Goal: Communication & Community: Ask a question

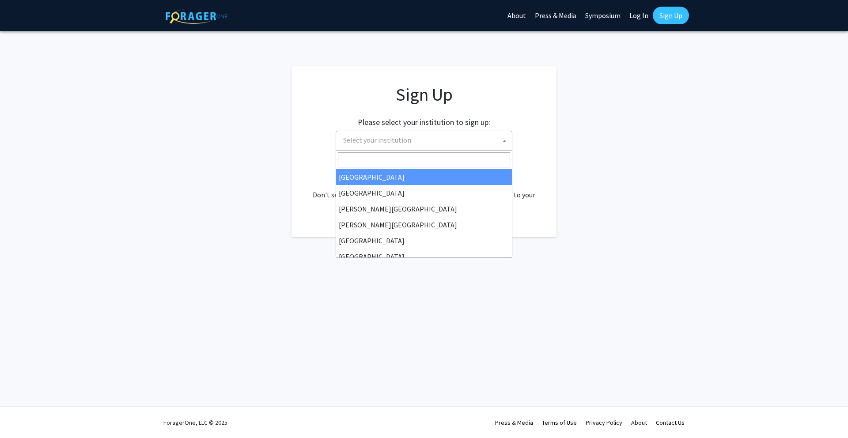
click at [426, 147] on span "Select your institution" at bounding box center [426, 140] width 172 height 18
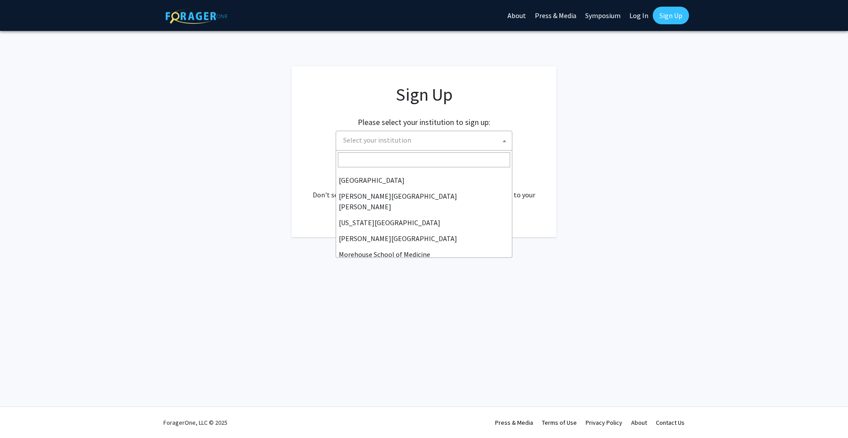
scroll to position [161, 0]
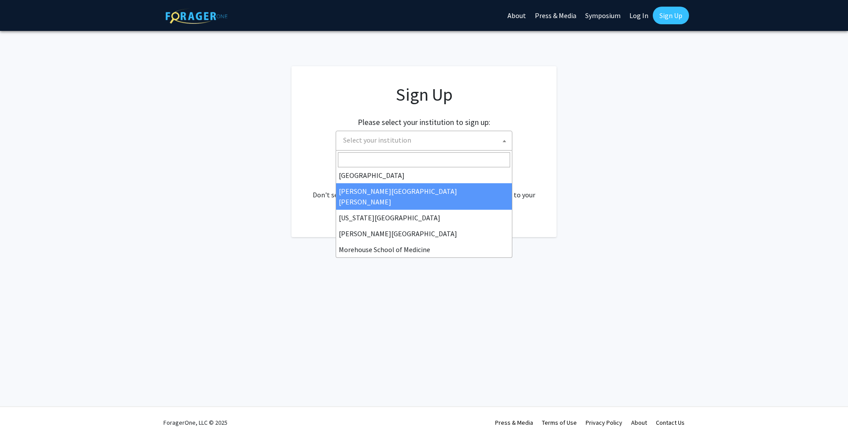
select select "1"
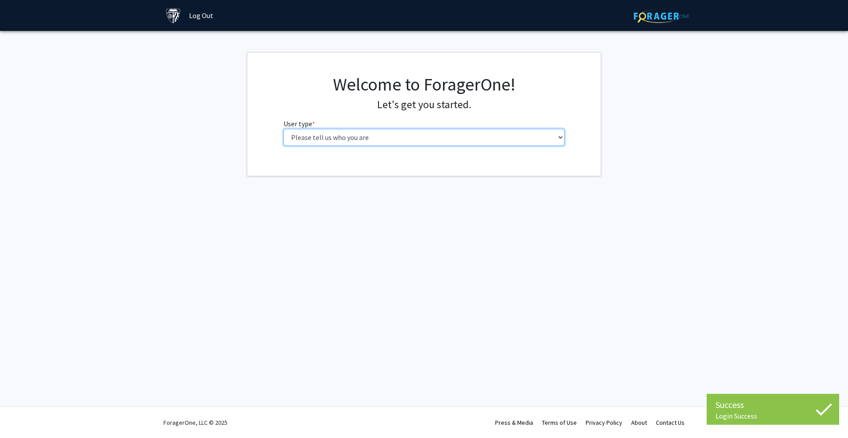
click at [380, 135] on select "Please tell us who you are Undergraduate Student Master's Student Doctoral Cand…" at bounding box center [424, 137] width 281 height 17
select select "1: undergrad"
click at [284, 129] on select "Please tell us who you are Undergraduate Student Master's Student Doctoral Cand…" at bounding box center [424, 137] width 281 height 17
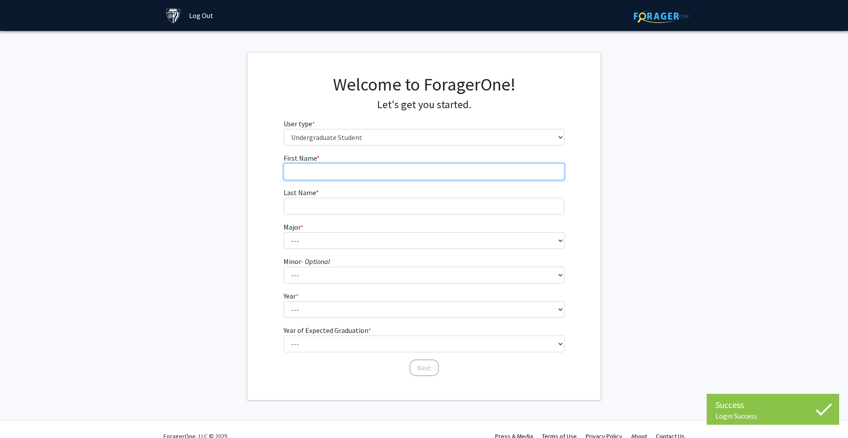
click at [438, 173] on input "First Name * required" at bounding box center [424, 171] width 281 height 17
type input "[PERSON_NAME]"
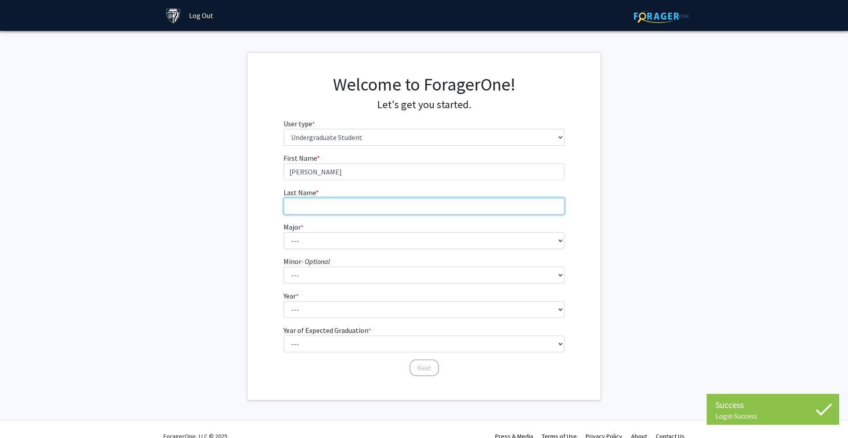
type input "Tallada"
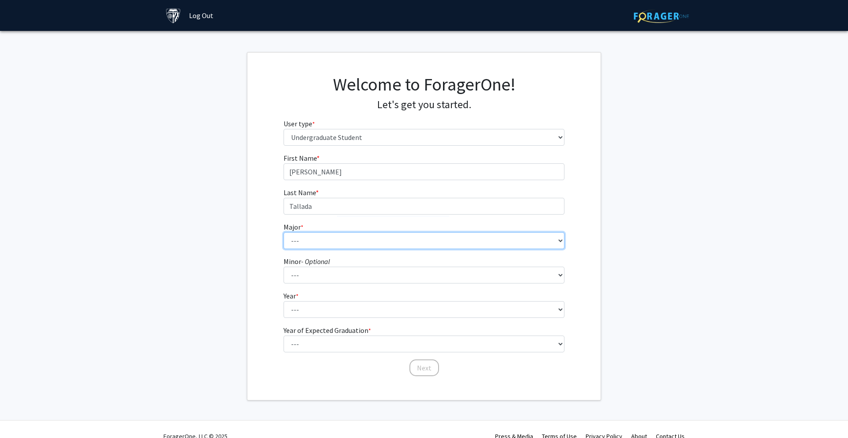
click at [323, 248] on select "--- Africana Studies Anthropology Applied Mathematics & Statistics Archaeology …" at bounding box center [424, 240] width 281 height 17
select select "7: 22"
click at [284, 232] on select "--- Africana Studies Anthropology Applied Mathematics & Statistics Archaeology …" at bounding box center [424, 240] width 281 height 17
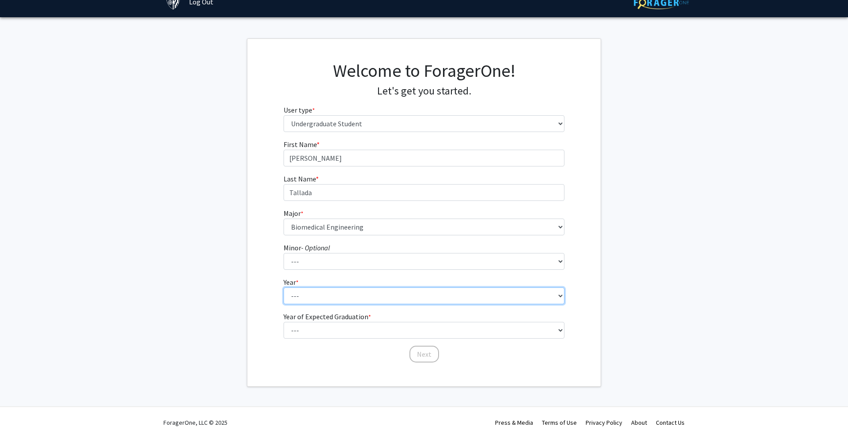
click at [305, 295] on select "--- First-year Sophomore Junior Senior Postbaccalaureate Certificate" at bounding box center [424, 295] width 281 height 17
select select "1: first-year"
click at [284, 287] on select "--- First-year Sophomore Junior Senior Postbaccalaureate Certificate" at bounding box center [424, 295] width 281 height 17
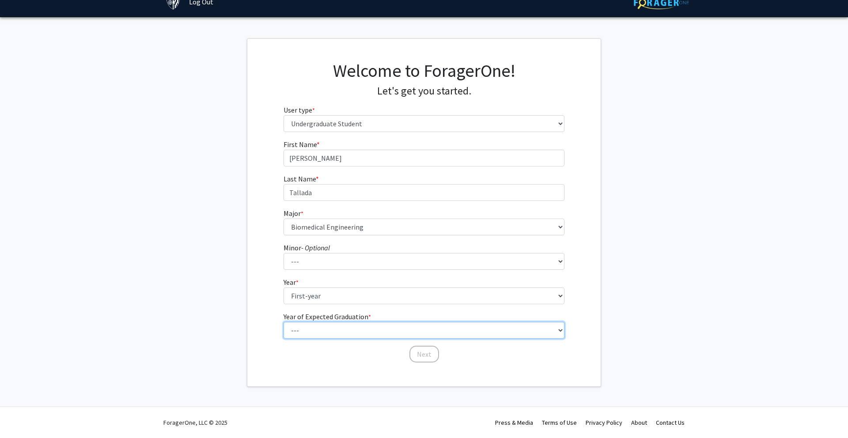
click at [339, 323] on select "--- 2025 2026 2027 2028 2029 2030 2031 2032 2033 2034" at bounding box center [424, 330] width 281 height 17
select select "5: 2029"
click at [284, 322] on select "--- 2025 2026 2027 2028 2029 2030 2031 2032 2033 2034" at bounding box center [424, 330] width 281 height 17
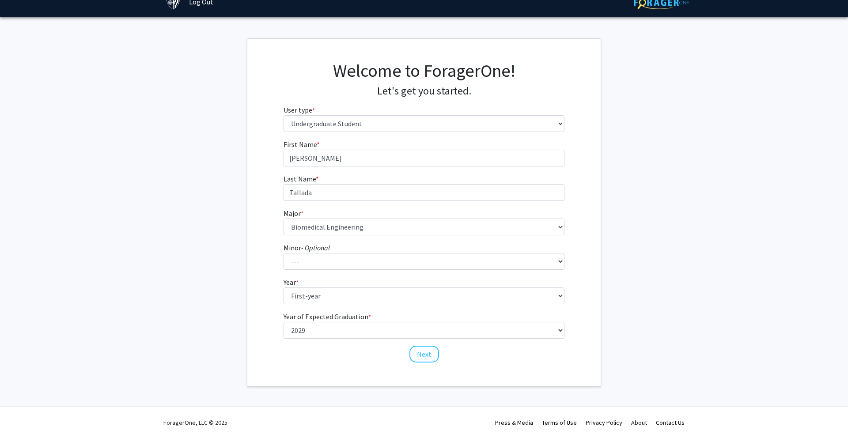
drag, startPoint x: 258, startPoint y: 308, endPoint x: 253, endPoint y: 306, distance: 4.9
click at [258, 308] on div "First Name * required [PERSON_NAME] Last Name * required [PERSON_NAME] Major * …" at bounding box center [423, 251] width 353 height 224
click at [423, 352] on button "Next" at bounding box center [424, 354] width 30 height 17
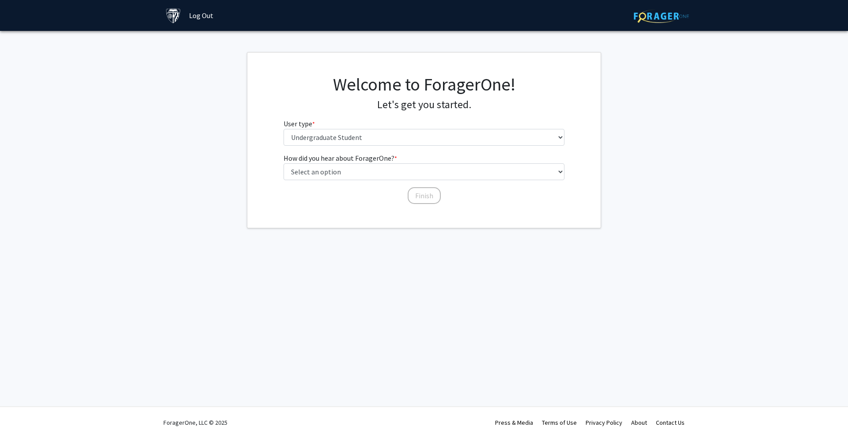
scroll to position [0, 0]
click at [322, 174] on select "Select an option Peer/student recommendation Faculty/staff recommendation Unive…" at bounding box center [424, 171] width 281 height 17
select select "2: faculty_recommendation"
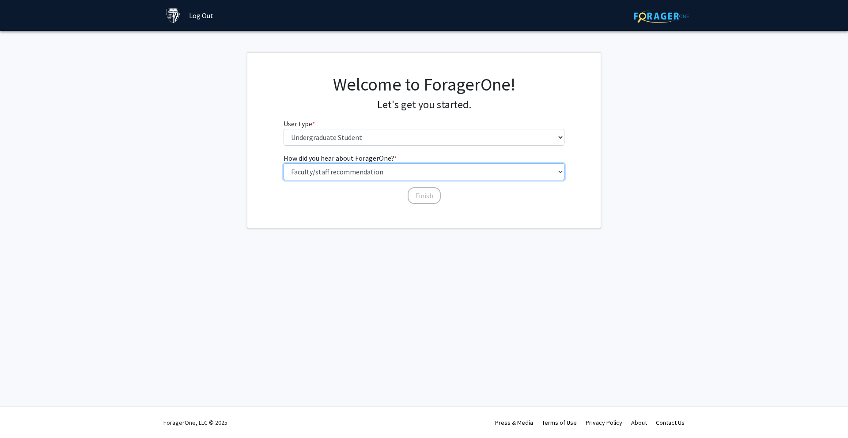
click at [284, 163] on select "Select an option Peer/student recommendation Faculty/staff recommendation Unive…" at bounding box center [424, 171] width 281 height 17
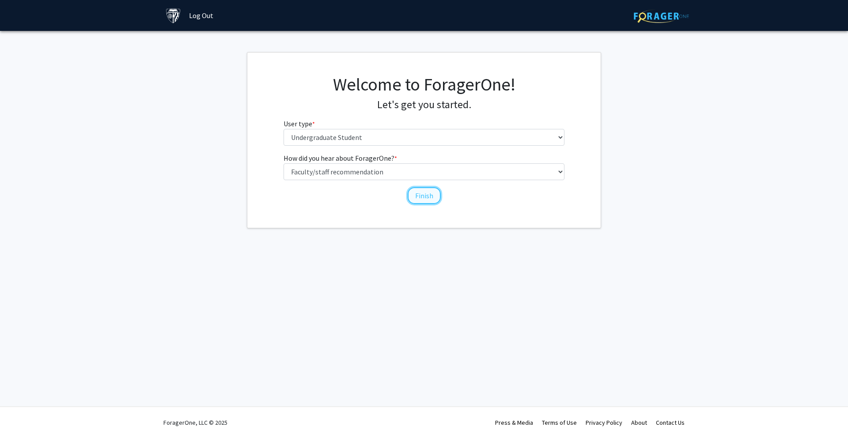
click at [422, 196] on button "Finish" at bounding box center [424, 195] width 33 height 17
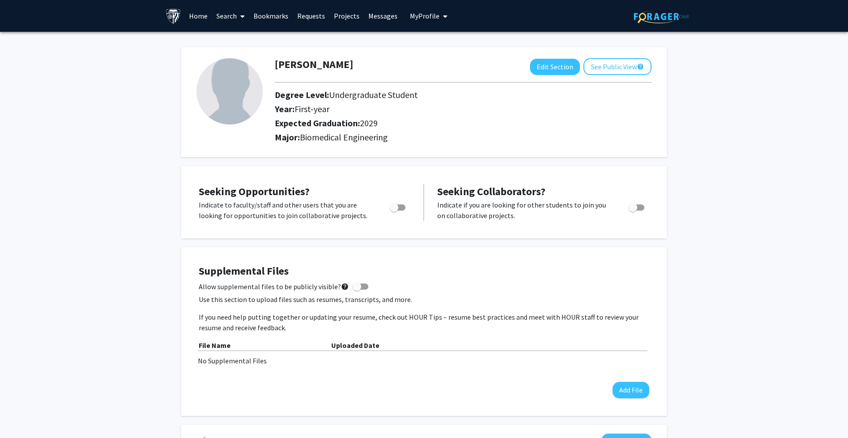
click at [237, 19] on span at bounding box center [241, 16] width 8 height 31
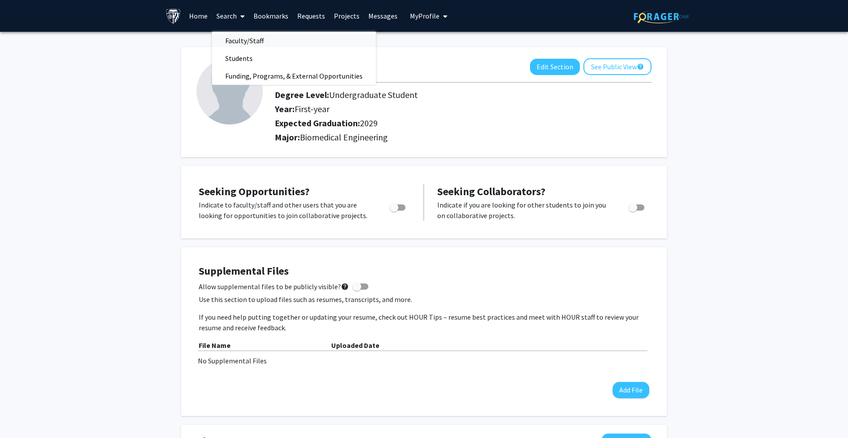
click at [236, 42] on span "Faculty/Staff" at bounding box center [244, 41] width 65 height 18
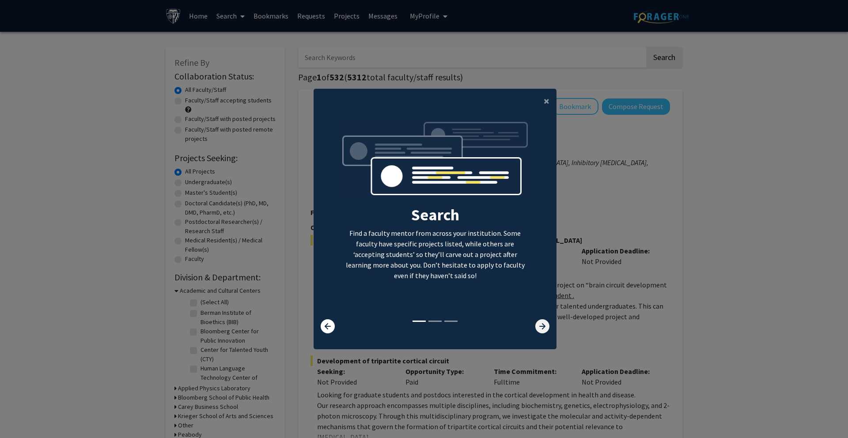
click at [542, 325] on icon at bounding box center [542, 326] width 14 height 14
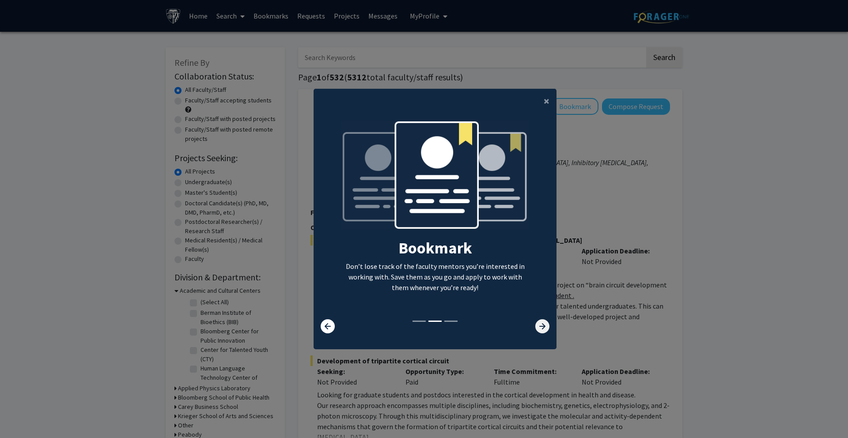
click at [543, 326] on icon at bounding box center [542, 326] width 14 height 14
click at [541, 330] on icon at bounding box center [542, 326] width 14 height 14
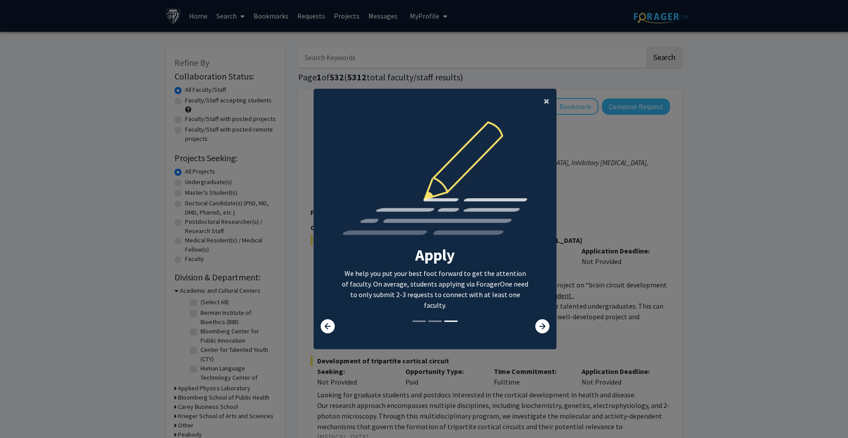
click at [549, 106] on button "×" at bounding box center [547, 101] width 20 height 25
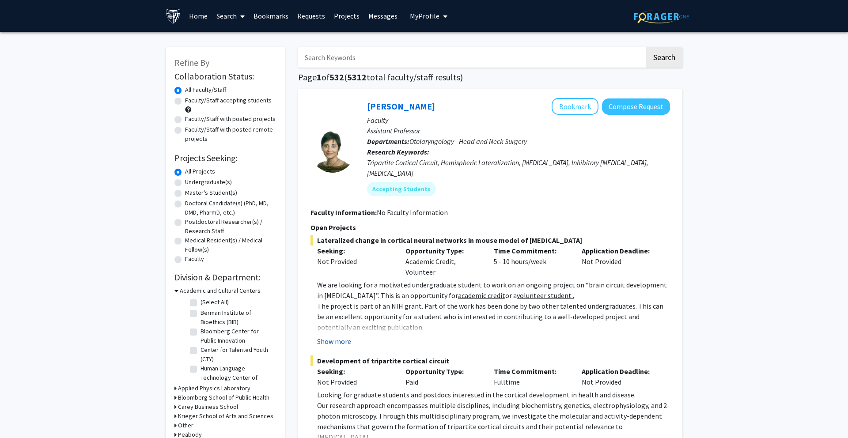
click at [335, 336] on button "Show more" at bounding box center [334, 341] width 34 height 11
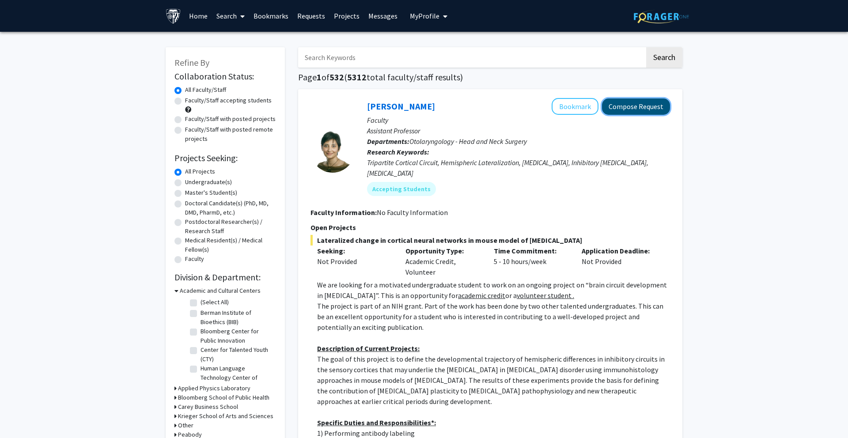
click at [621, 110] on button "Compose Request" at bounding box center [636, 106] width 68 height 16
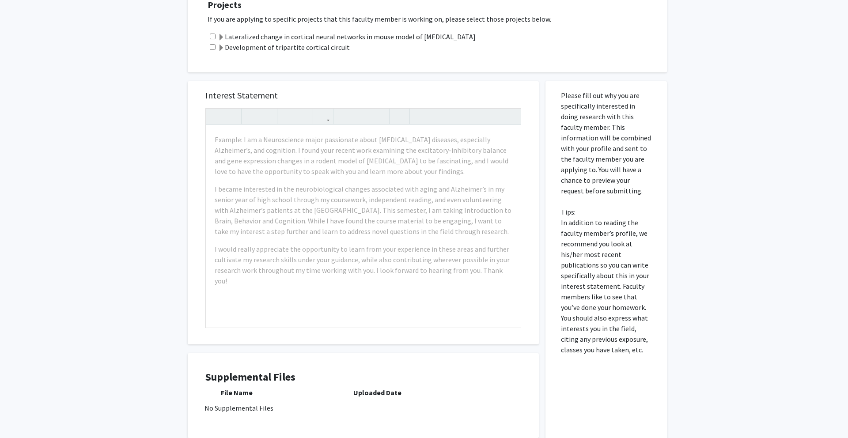
scroll to position [209, 0]
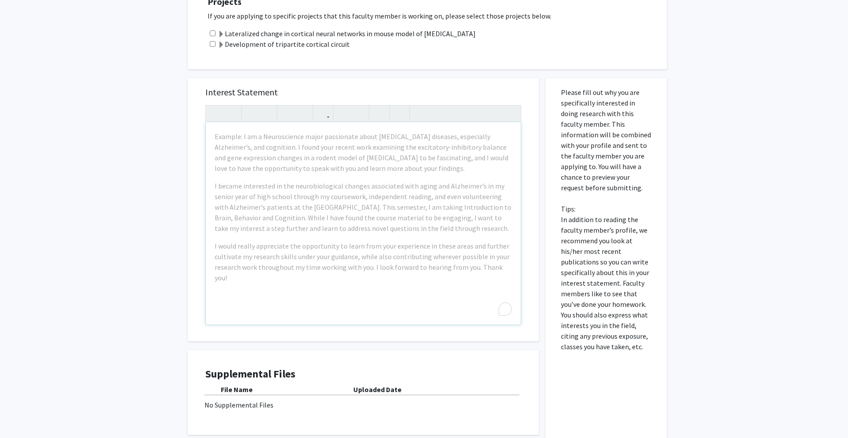
click at [85, 261] on div "All Requests Request for [PERSON_NAME] Request for [PERSON_NAME] Departments: O…" at bounding box center [424, 156] width 848 height 666
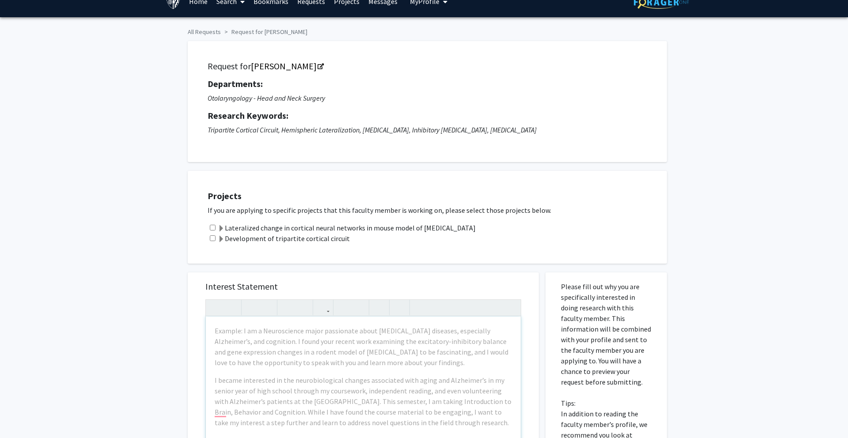
scroll to position [0, 0]
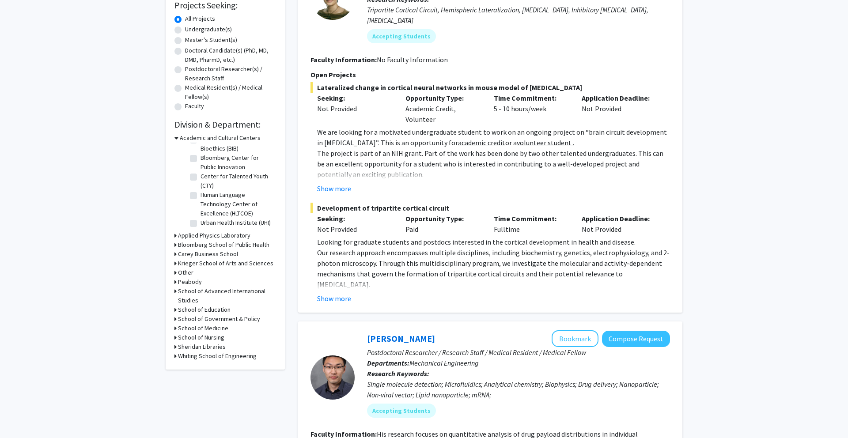
scroll to position [158, 0]
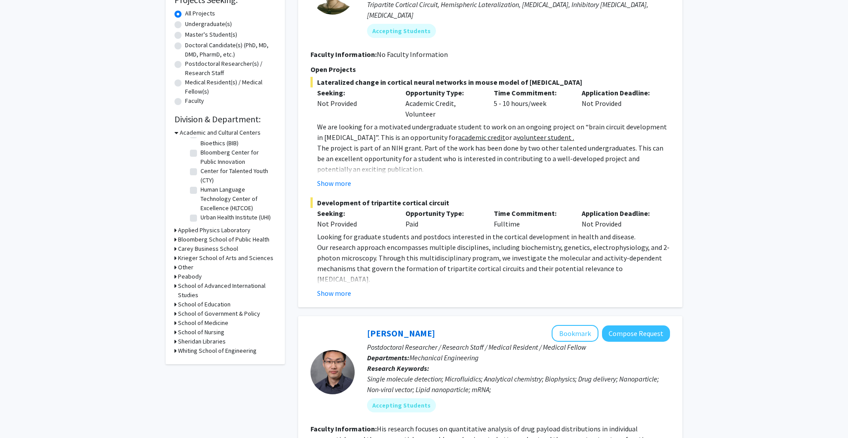
click at [218, 348] on h3 "Whiting School of Engineering" at bounding box center [217, 350] width 79 height 9
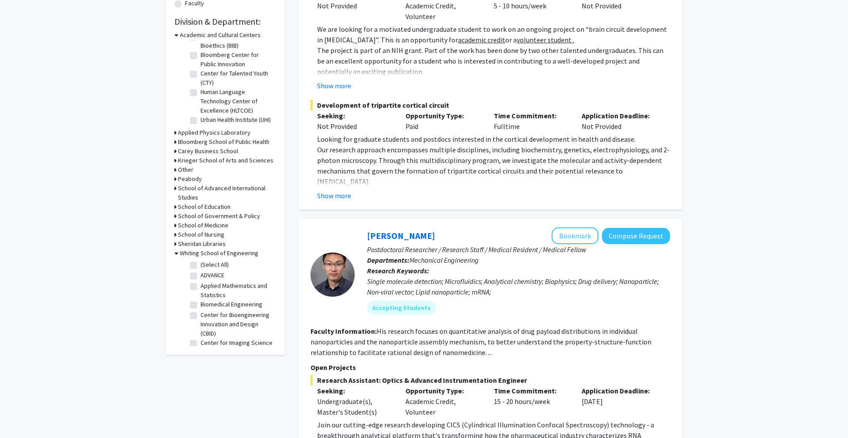
scroll to position [256, 0]
click at [220, 303] on label "Biomedical Engineering" at bounding box center [231, 303] width 62 height 9
click at [206, 303] on input "Biomedical Engineering" at bounding box center [203, 302] width 6 height 6
checkbox input "true"
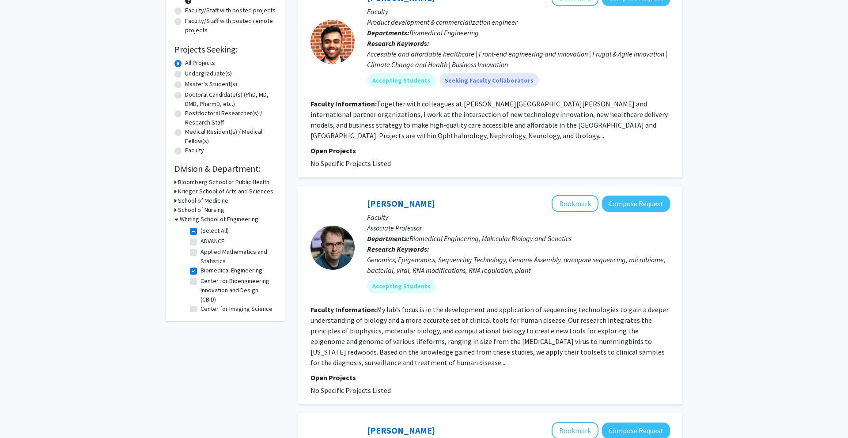
scroll to position [114, 0]
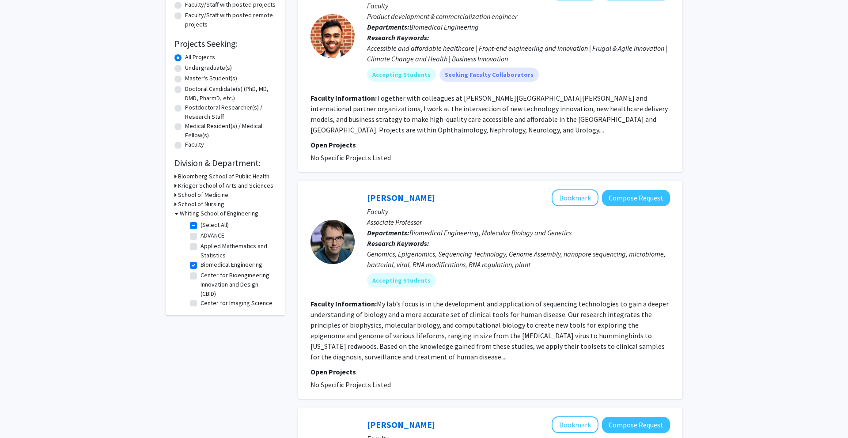
click at [200, 266] on label "Biomedical Engineering" at bounding box center [231, 264] width 62 height 9
click at [200, 266] on input "Biomedical Engineering" at bounding box center [203, 263] width 6 height 6
checkbox input "false"
